Goal: Information Seeking & Learning: Learn about a topic

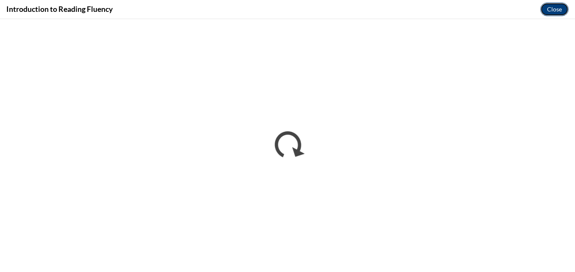
click at [563, 11] on button "Close" at bounding box center [554, 10] width 28 height 14
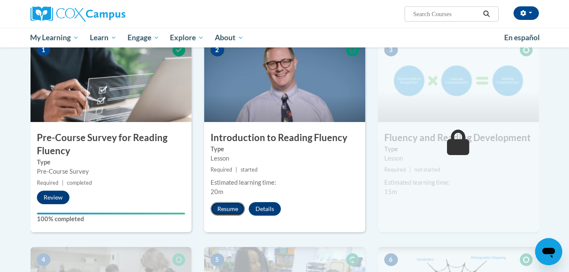
click at [231, 207] on button "Resume" at bounding box center [227, 209] width 34 height 14
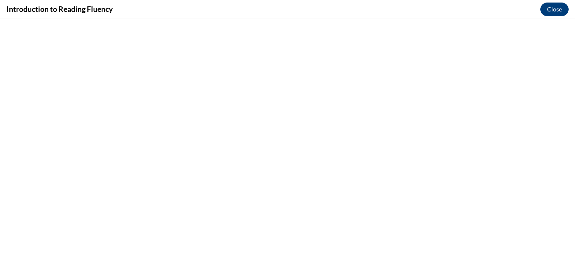
click at [557, 12] on button "Close" at bounding box center [554, 10] width 28 height 14
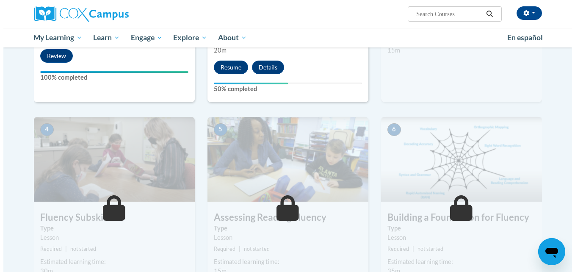
scroll to position [323, 0]
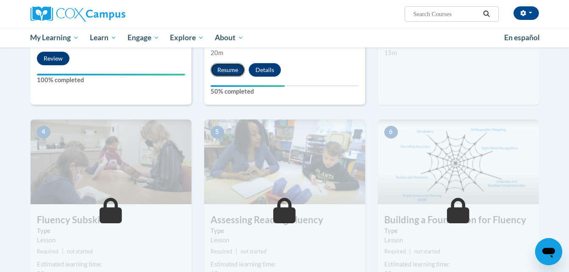
click at [238, 66] on button "Resume" at bounding box center [227, 70] width 34 height 14
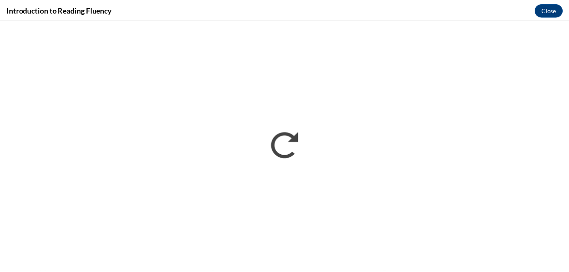
scroll to position [0, 0]
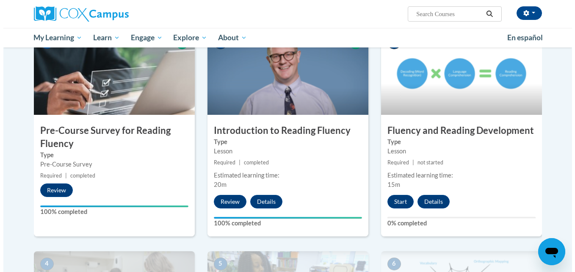
scroll to position [192, 0]
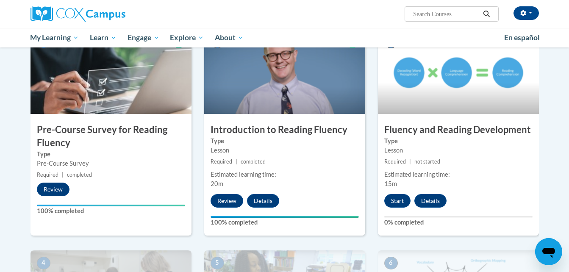
click at [391, 193] on div "3 Fluency and Reading Development Type Lesson Required | not started Estimated …" at bounding box center [458, 132] width 161 height 206
click at [392, 196] on button "Start" at bounding box center [397, 201] width 26 height 14
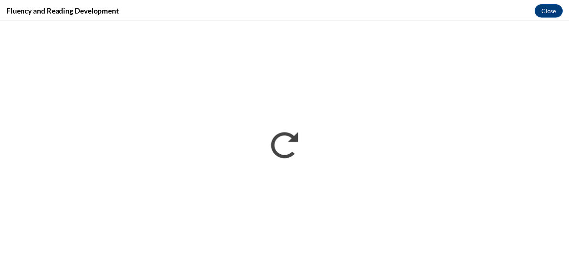
scroll to position [0, 0]
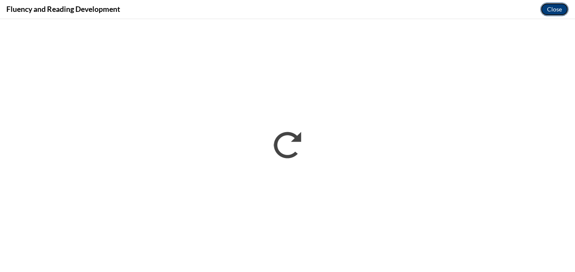
click at [560, 3] on button "Close" at bounding box center [554, 10] width 28 height 14
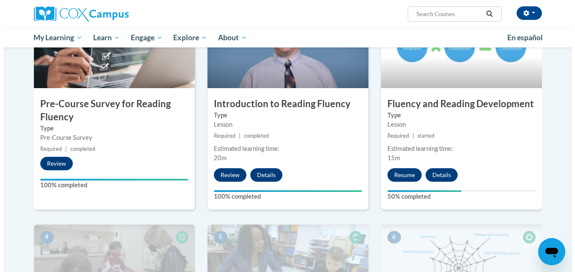
scroll to position [218, 0]
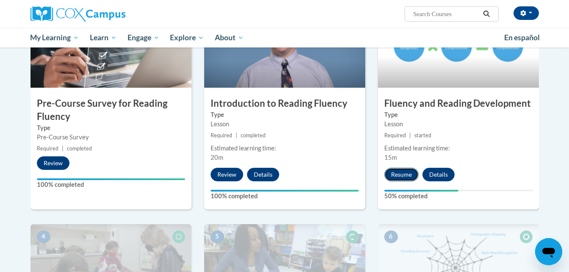
click at [409, 173] on button "Resume" at bounding box center [401, 175] width 34 height 14
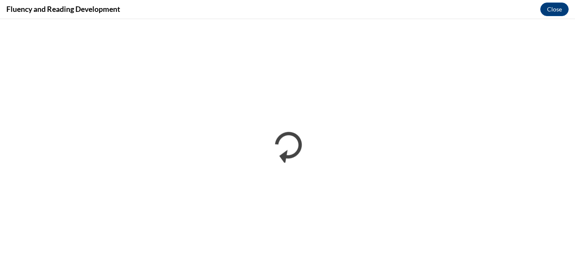
scroll to position [0, 0]
